Goal: Task Accomplishment & Management: Manage account settings

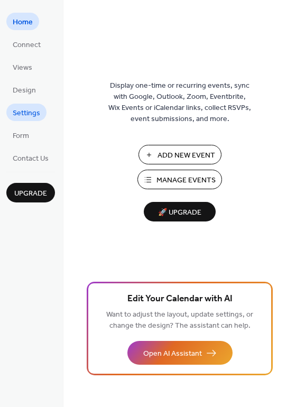
click at [25, 110] on span "Settings" at bounding box center [26, 113] width 27 height 11
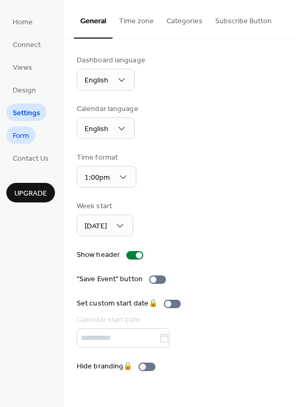
click at [21, 135] on span "Form" at bounding box center [21, 135] width 16 height 11
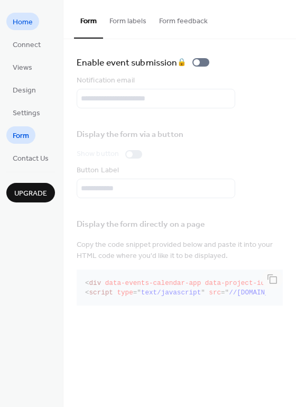
click at [26, 23] on span "Home" at bounding box center [23, 22] width 20 height 11
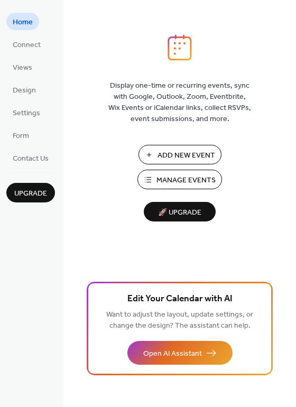
click at [169, 179] on span "Manage Events" at bounding box center [185, 180] width 59 height 11
